Goal: Book appointment/travel/reservation

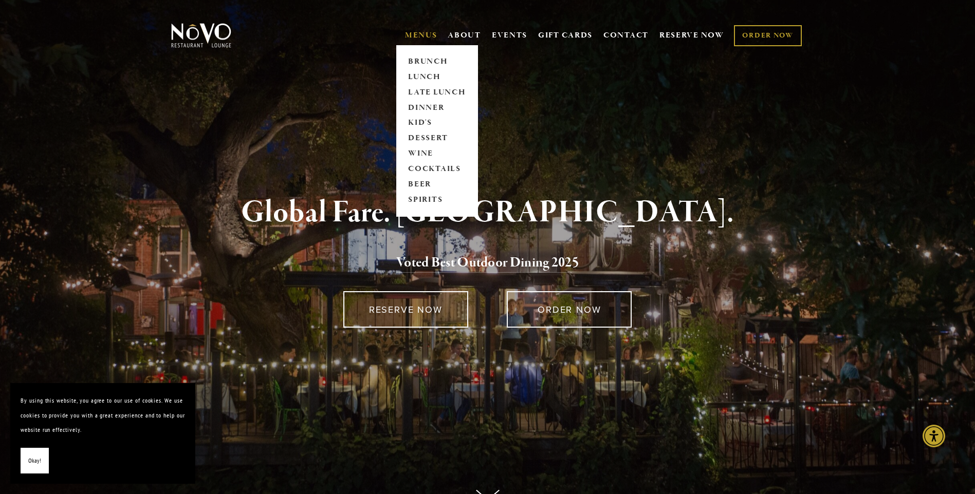
click at [412, 34] on link "MENUS" at bounding box center [421, 35] width 32 height 10
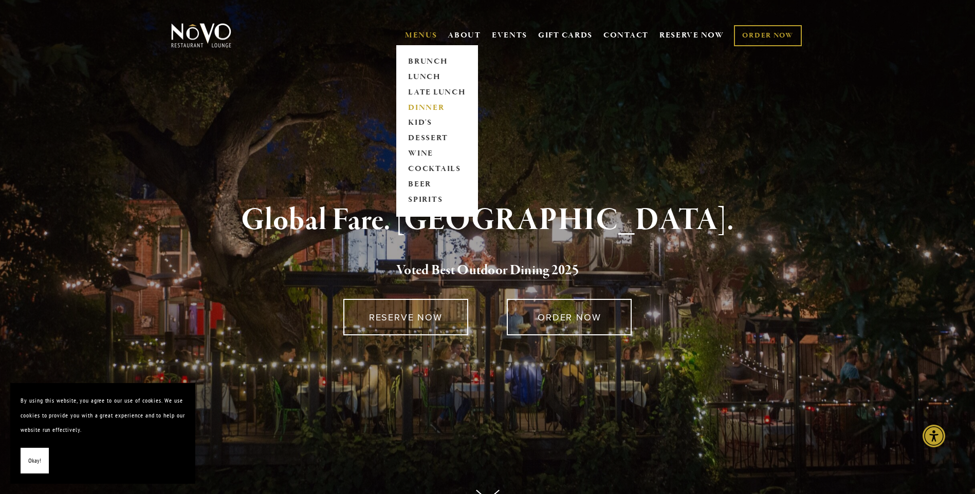
click at [411, 106] on link "DINNER" at bounding box center [437, 107] width 64 height 15
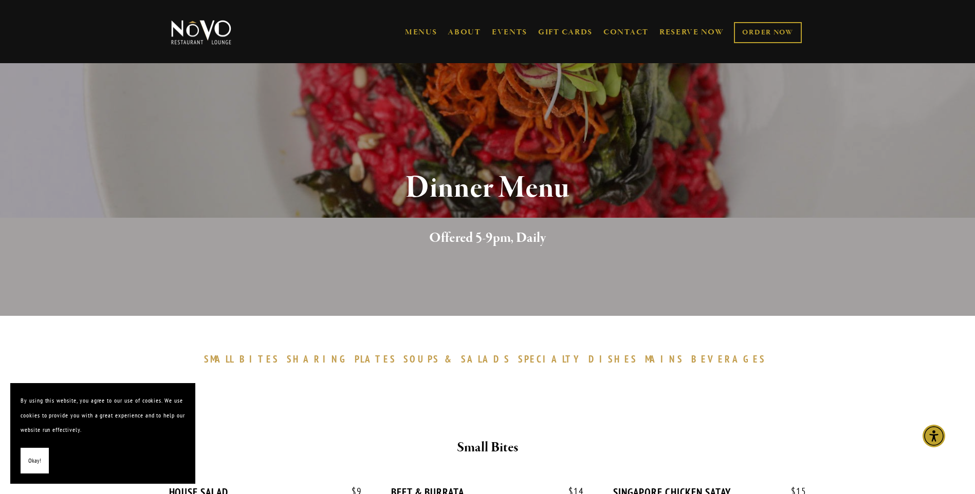
scroll to position [154, 0]
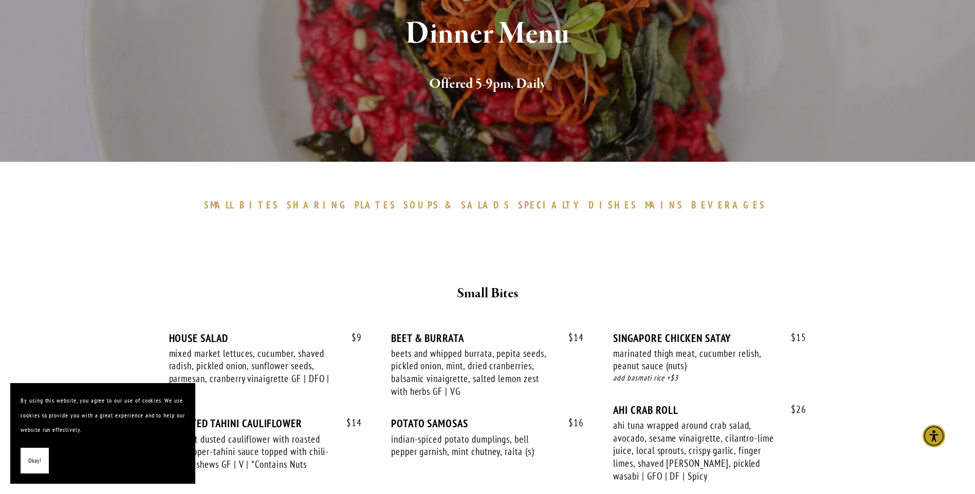
click at [25, 465] on button "Okay!" at bounding box center [35, 461] width 28 height 26
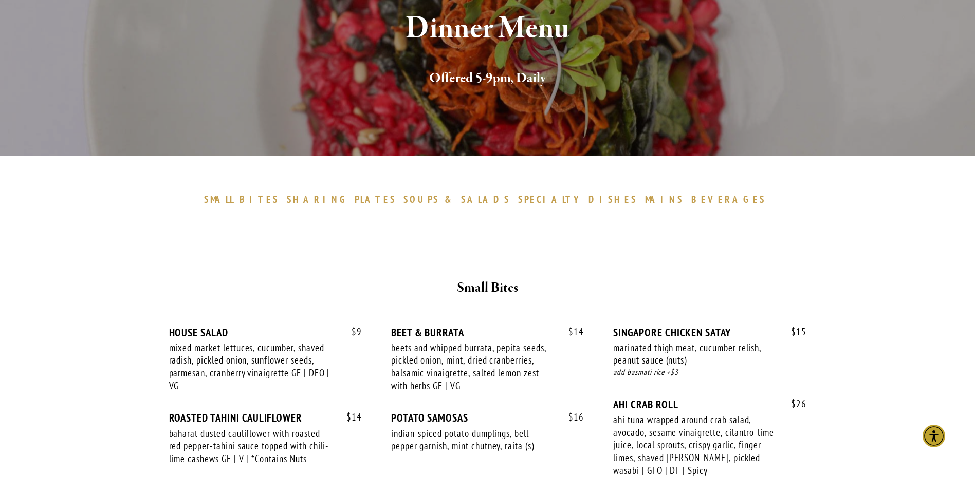
scroll to position [0, 0]
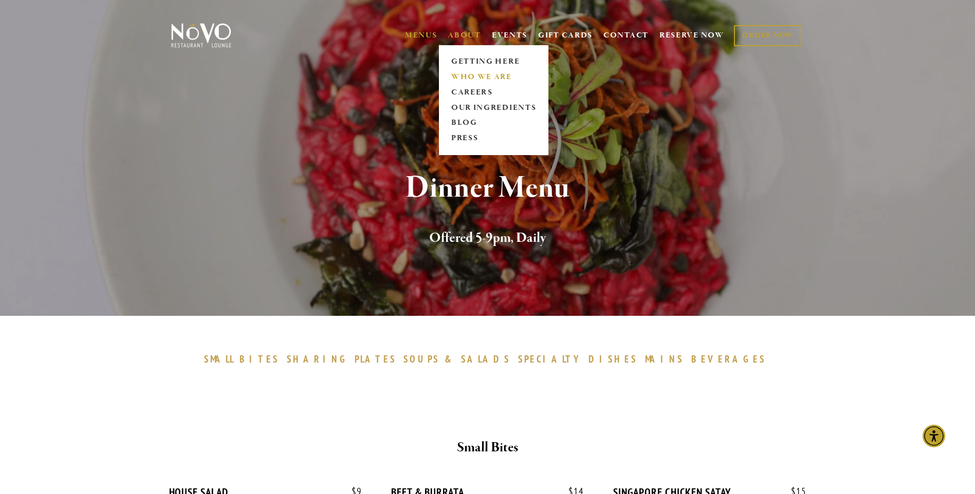
click at [459, 75] on link "WHO WE ARE" at bounding box center [493, 76] width 91 height 15
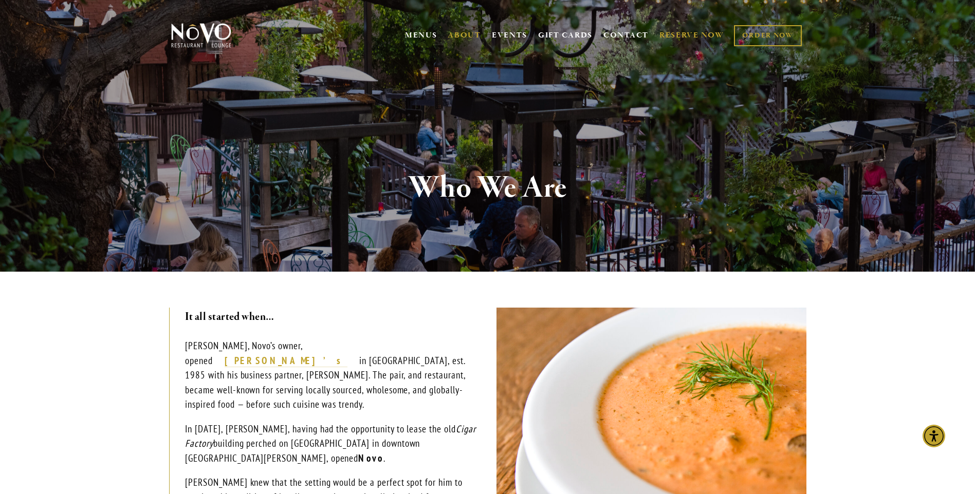
click at [680, 34] on link "RESERVE NOW" at bounding box center [691, 36] width 65 height 20
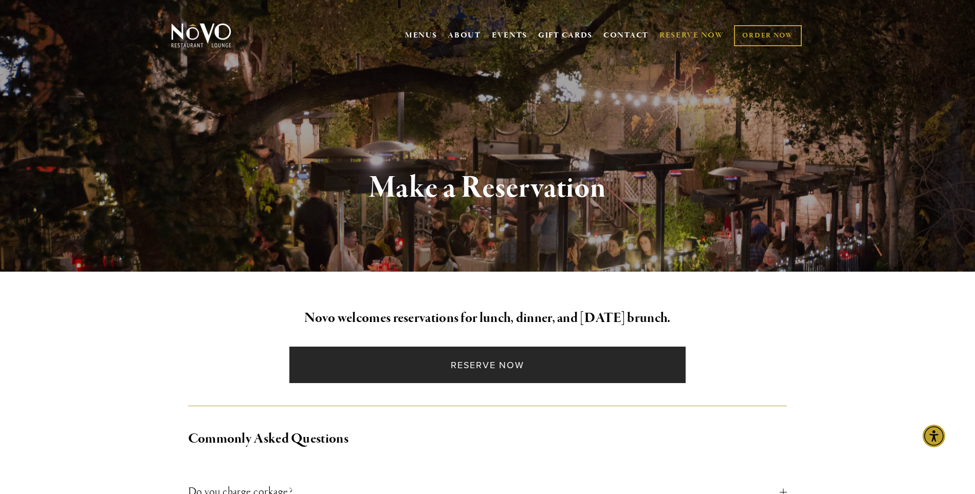
click at [460, 366] on link "Reserve Now" at bounding box center [487, 365] width 396 height 36
